Goal: Task Accomplishment & Management: Use online tool/utility

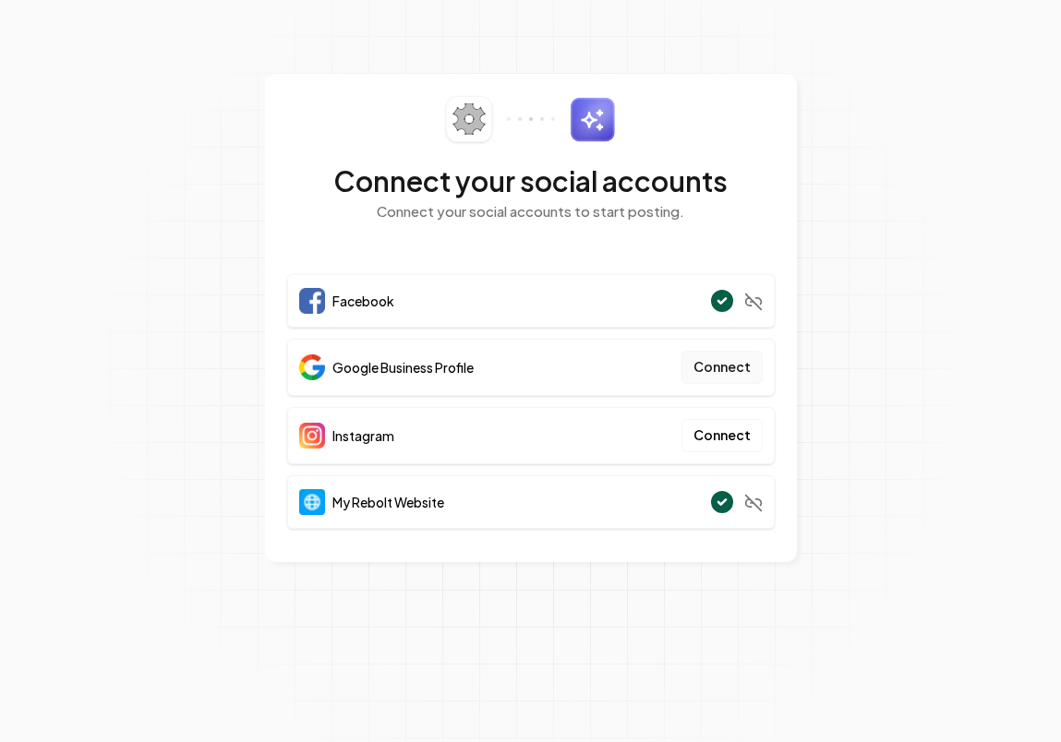
click at [716, 363] on button "Connect" at bounding box center [721, 367] width 81 height 33
click at [722, 367] on button "Connect" at bounding box center [721, 367] width 81 height 33
click at [698, 364] on button "Connect" at bounding box center [721, 367] width 81 height 33
click at [708, 367] on button "Connect" at bounding box center [721, 367] width 81 height 33
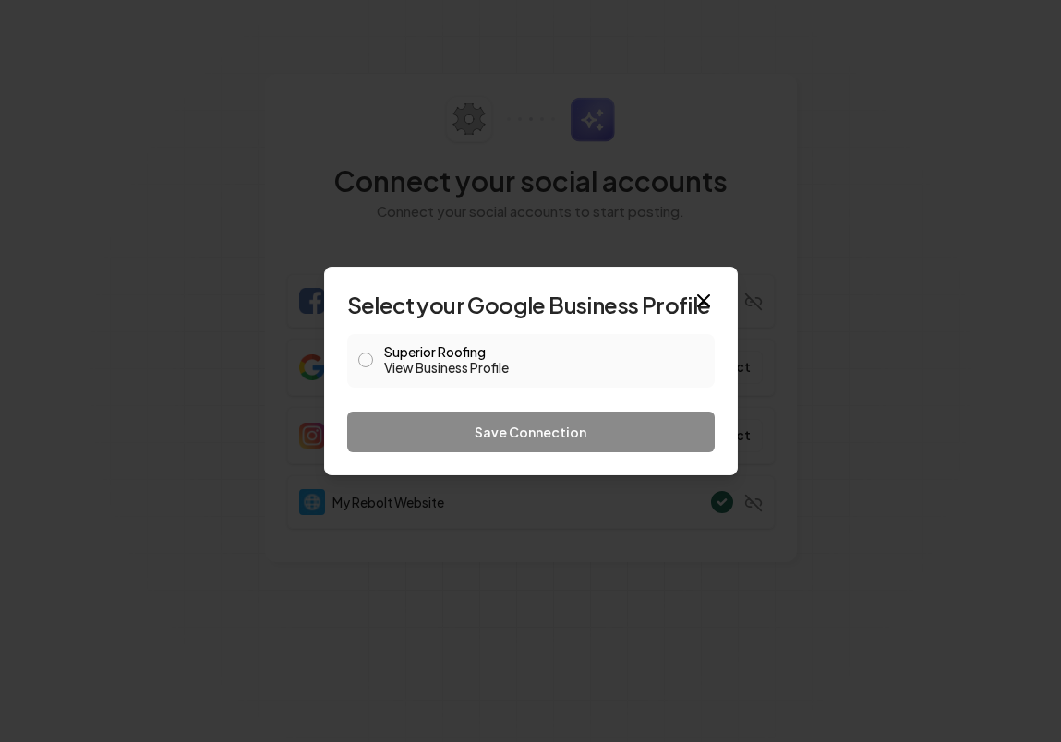
click at [369, 361] on button "Superior Roofing View Business Profile" at bounding box center [365, 360] width 15 height 15
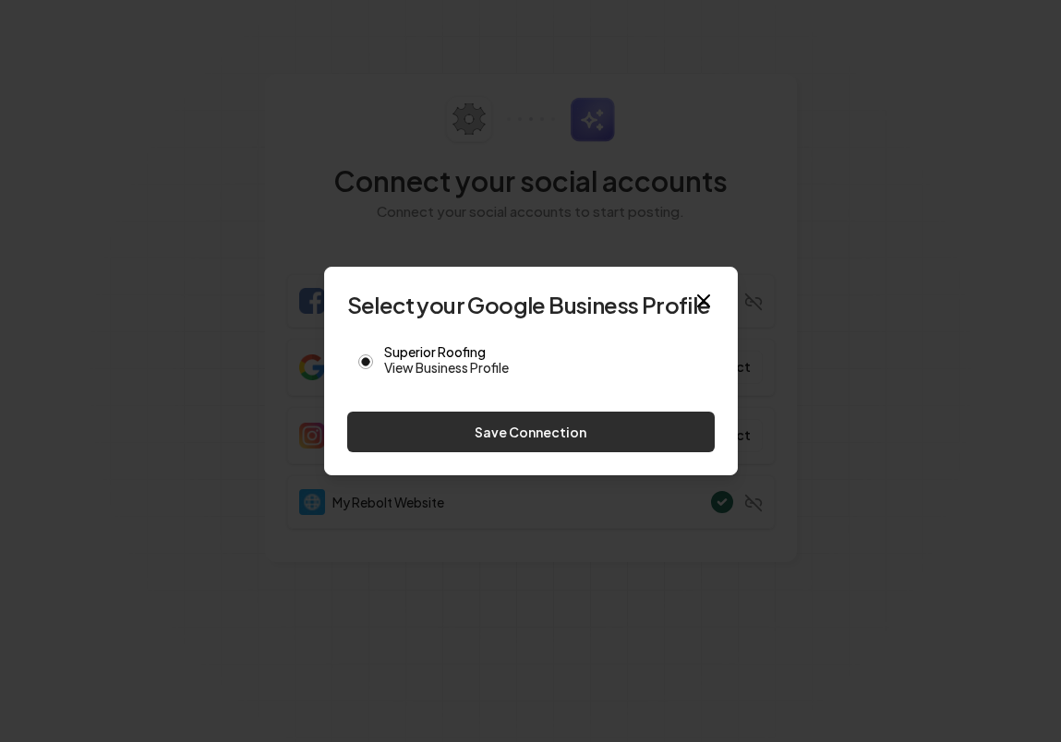
click at [449, 430] on button "Save Connection" at bounding box center [530, 432] width 367 height 41
